Goal: Navigation & Orientation: Find specific page/section

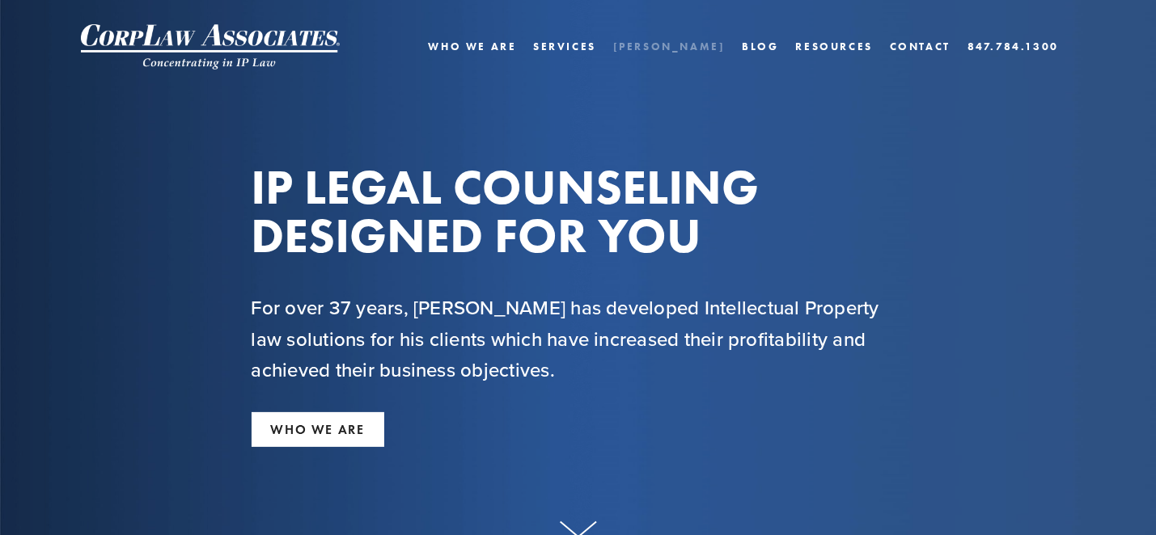
click at [701, 49] on link "[PERSON_NAME]" at bounding box center [669, 46] width 112 height 23
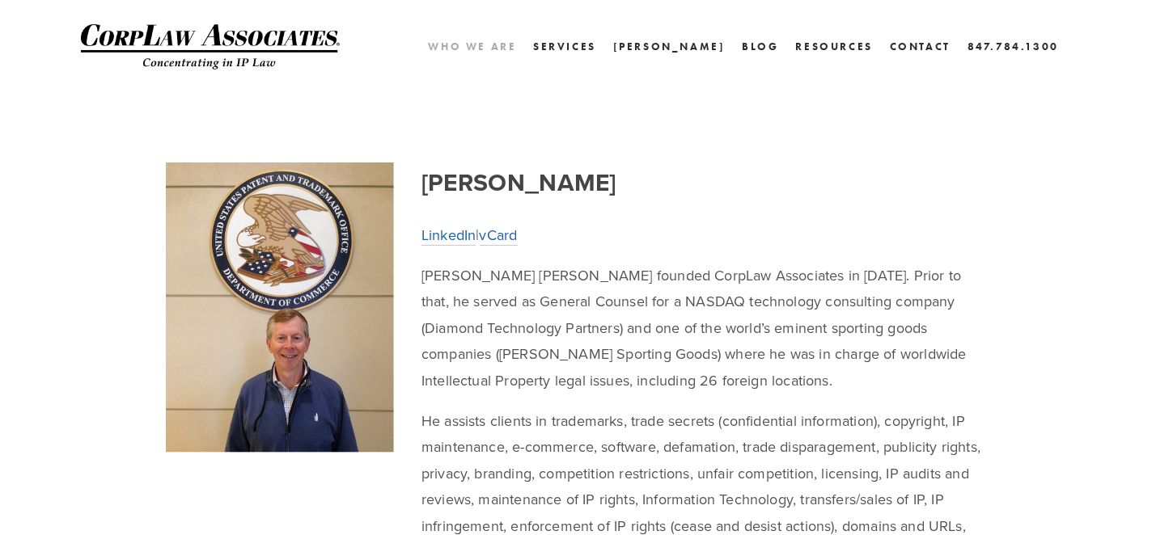
click at [516, 53] on link "Who We Are" at bounding box center [472, 46] width 88 height 23
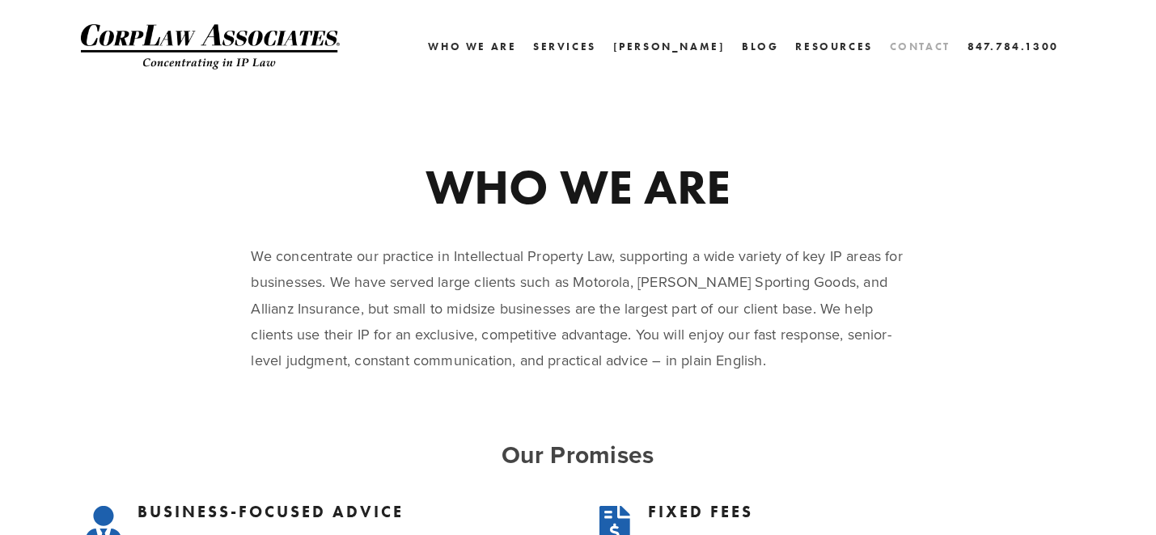
click at [929, 44] on link "Contact" at bounding box center [920, 46] width 61 height 23
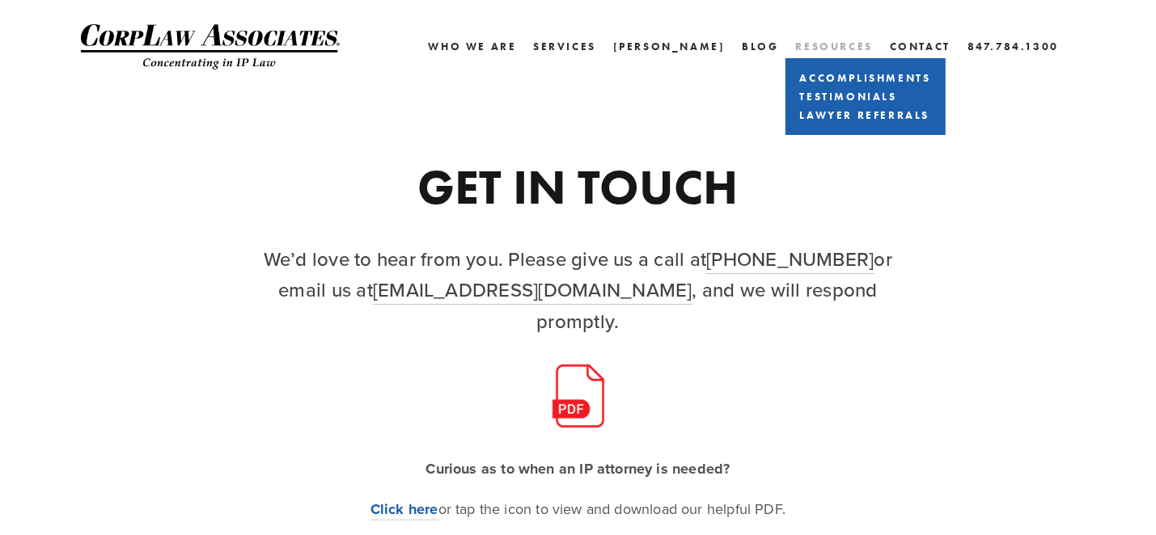
click at [833, 49] on link "Resources" at bounding box center [834, 46] width 77 height 12
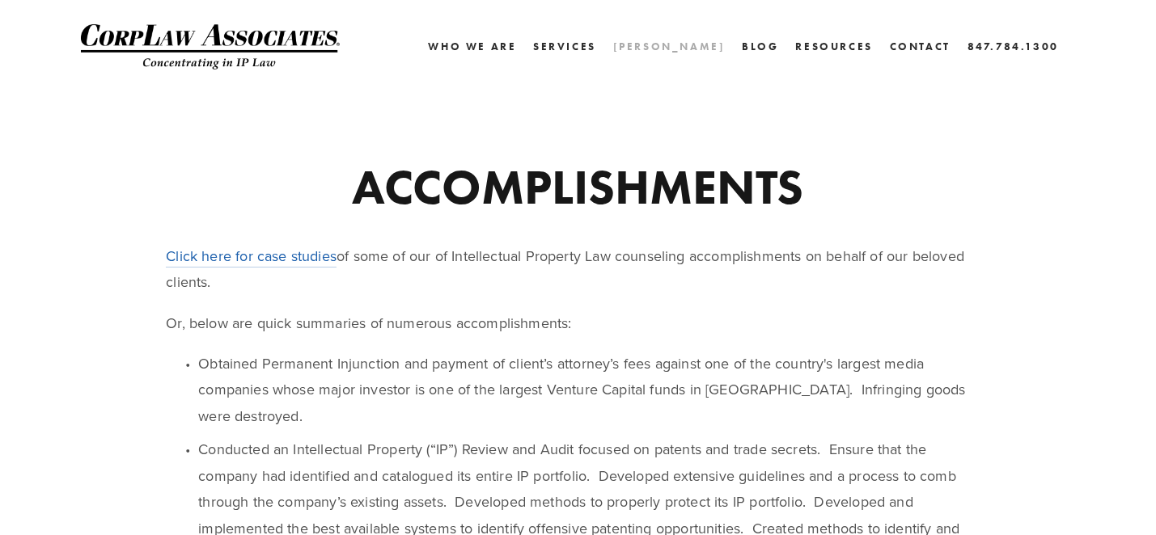
click at [701, 49] on link "[PERSON_NAME]" at bounding box center [669, 46] width 112 height 23
